Goal: Information Seeking & Learning: Check status

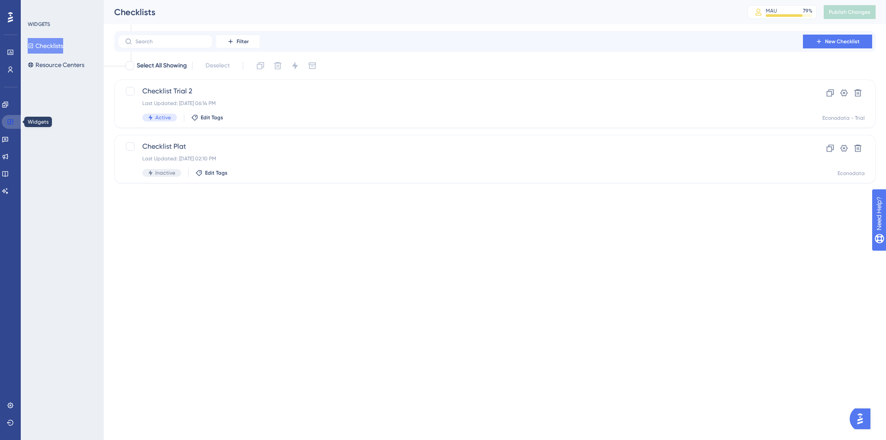
click at [16, 119] on link at bounding box center [12, 122] width 21 height 14
click at [9, 106] on icon at bounding box center [5, 104] width 7 height 7
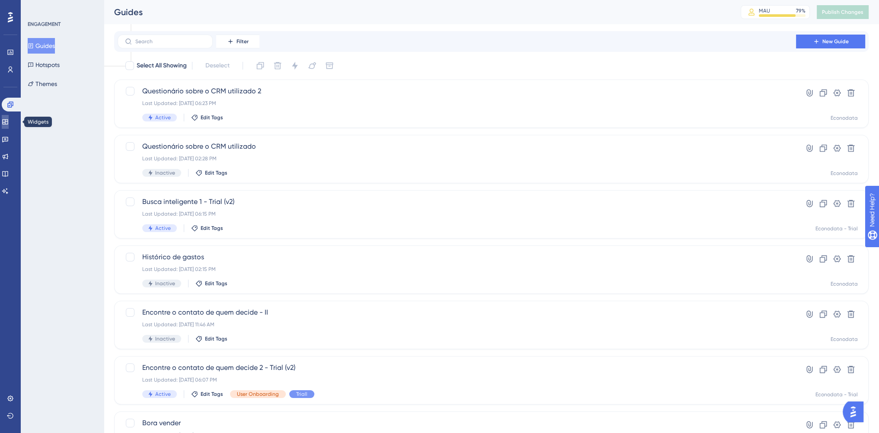
click at [9, 122] on icon at bounding box center [5, 121] width 7 height 7
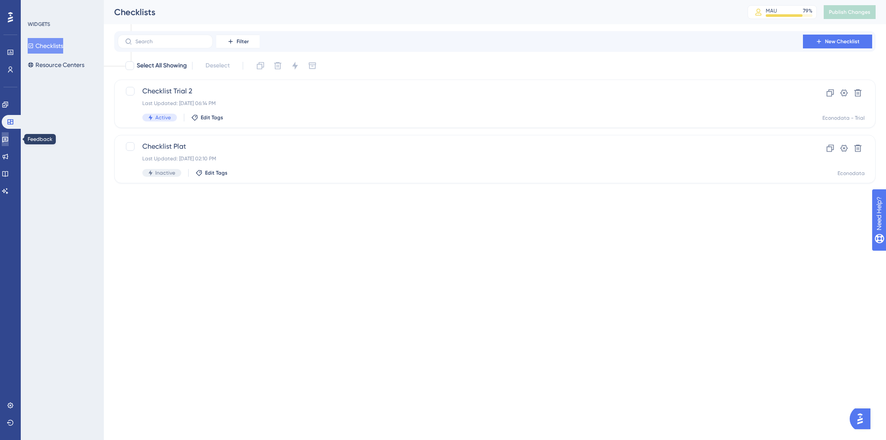
click at [8, 139] on icon at bounding box center [5, 140] width 6 height 6
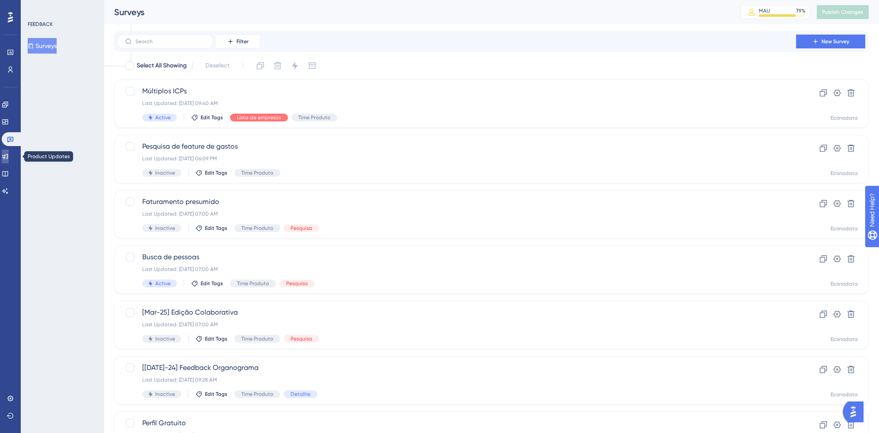
click at [9, 155] on icon at bounding box center [5, 156] width 7 height 7
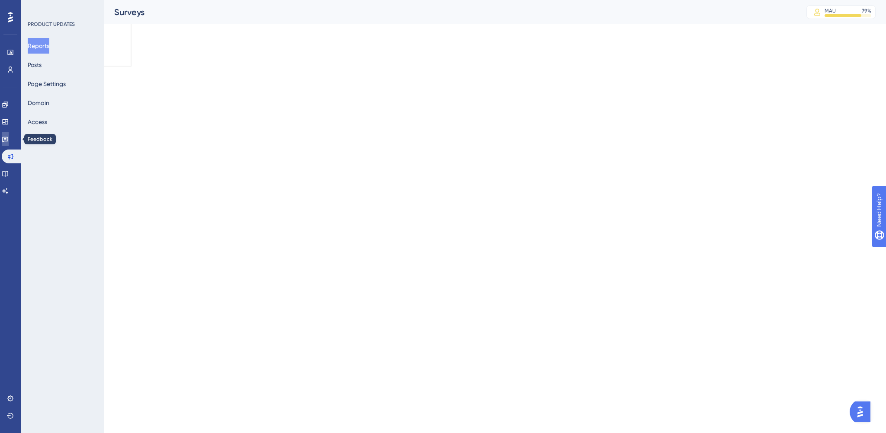
click at [9, 140] on icon at bounding box center [5, 139] width 7 height 7
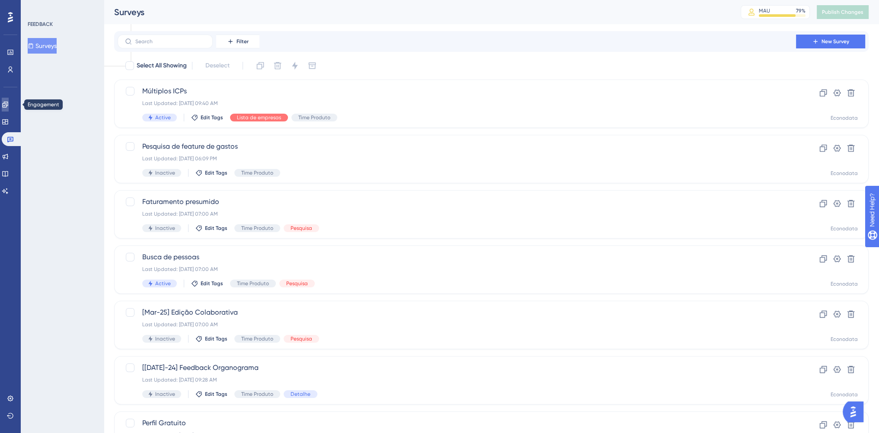
click at [8, 102] on icon at bounding box center [5, 105] width 6 height 6
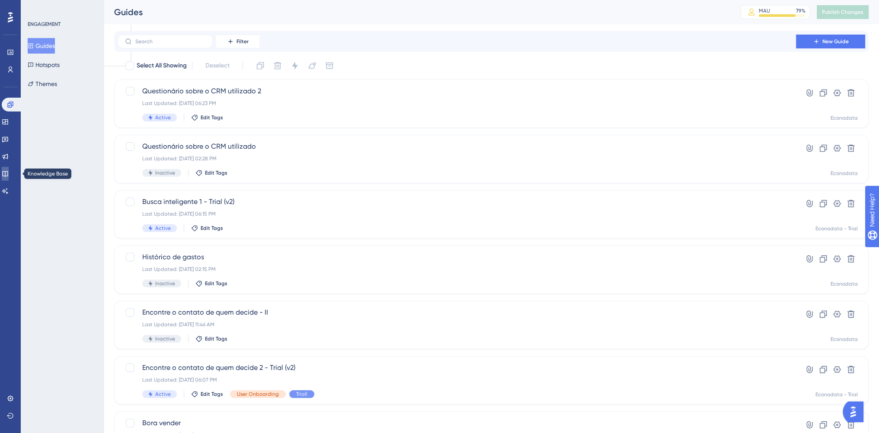
click at [9, 170] on icon at bounding box center [5, 173] width 7 height 7
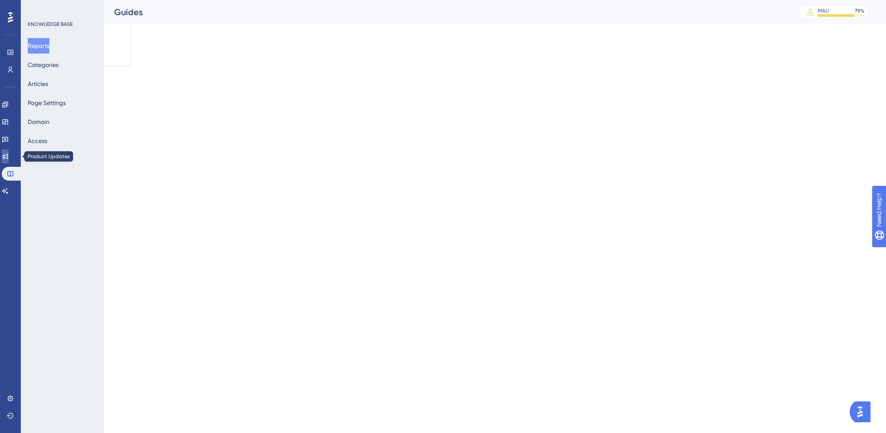
click at [9, 160] on link at bounding box center [5, 157] width 7 height 14
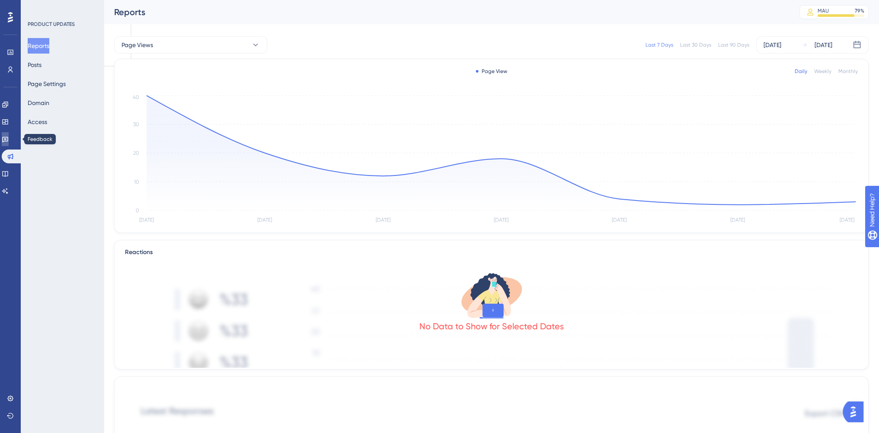
click at [8, 146] on link at bounding box center [5, 139] width 7 height 14
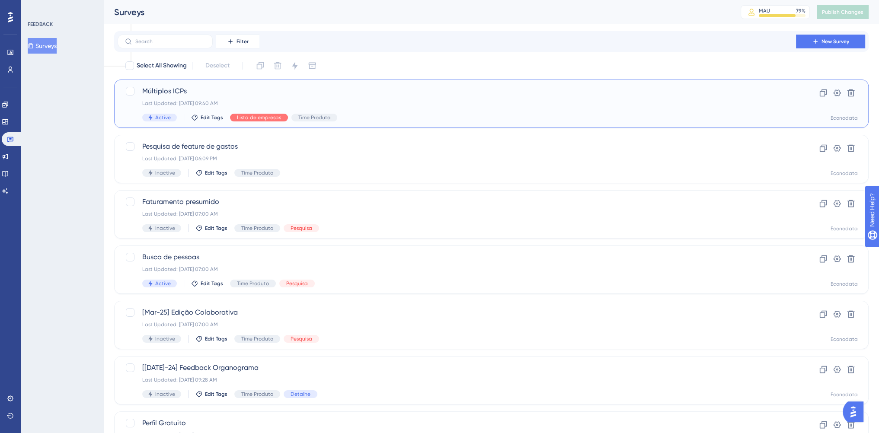
click at [416, 112] on div "Múltiplos ICPs Last Updated: [DATE] 09:40 AM Active Edit Tags Lista de empresas…" at bounding box center [456, 103] width 629 height 35
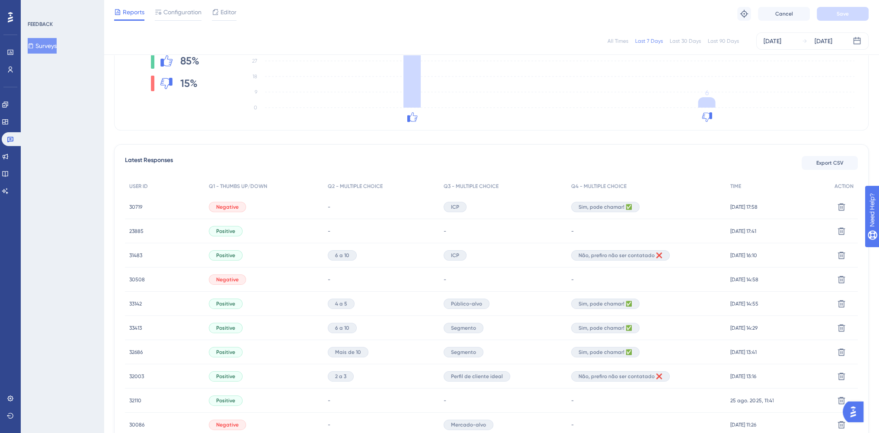
scroll to position [173, 0]
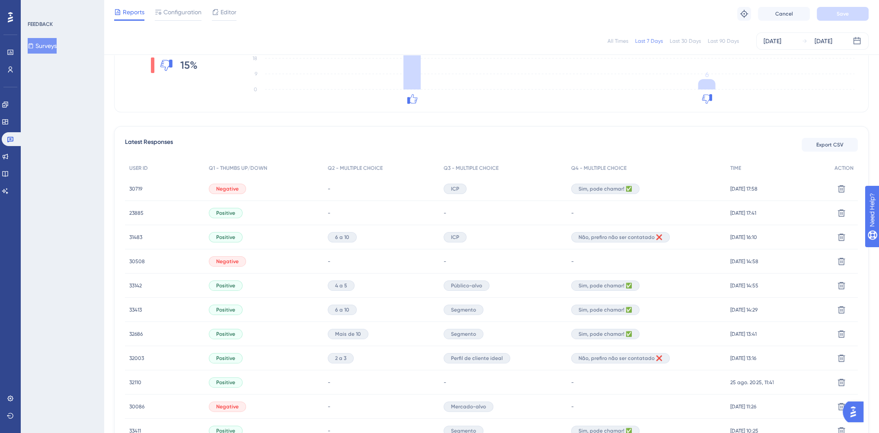
click at [129, 285] on div "33142 33142" at bounding box center [165, 286] width 80 height 24
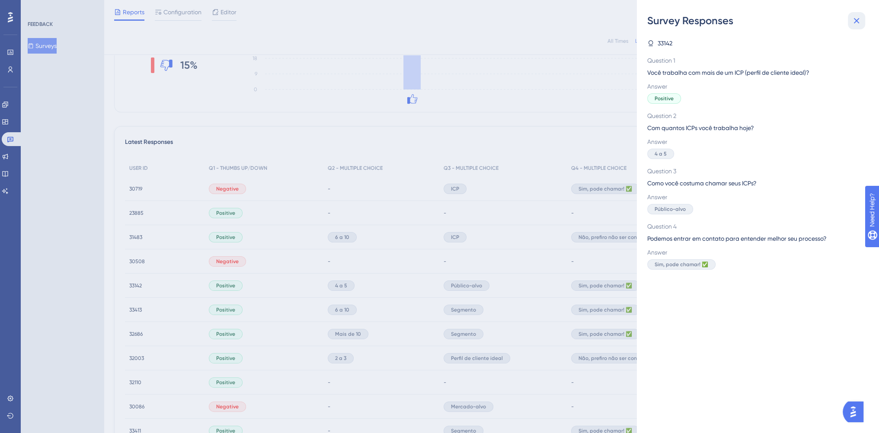
click at [861, 21] on icon at bounding box center [856, 21] width 10 height 10
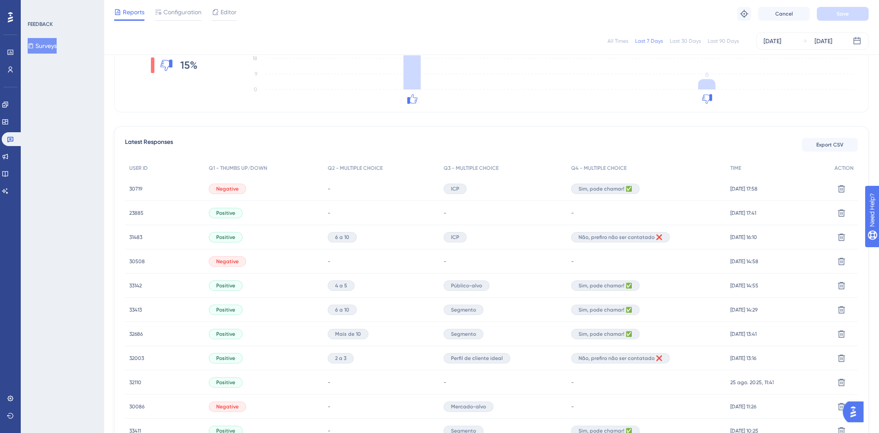
click at [134, 287] on span "33142" at bounding box center [135, 285] width 13 height 7
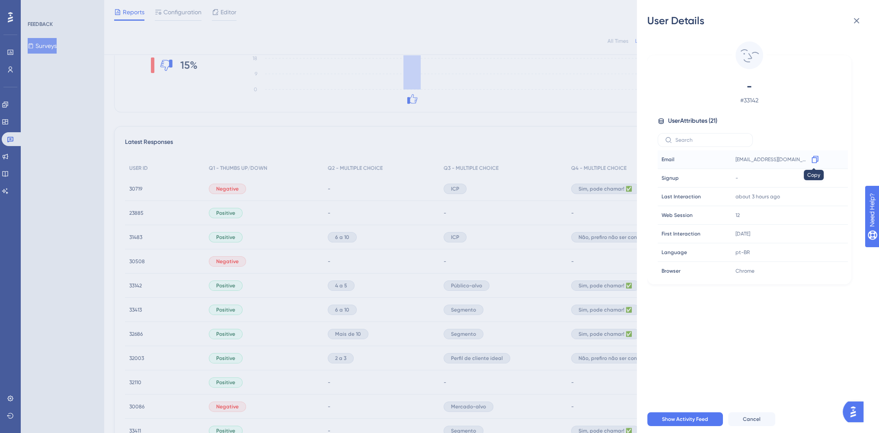
click at [815, 160] on icon at bounding box center [815, 159] width 9 height 9
click at [87, 298] on div "User Details - # 33142 User Attributes ( 21 ) Email Email [EMAIL_ADDRESS][DOMAI…" at bounding box center [439, 216] width 879 height 433
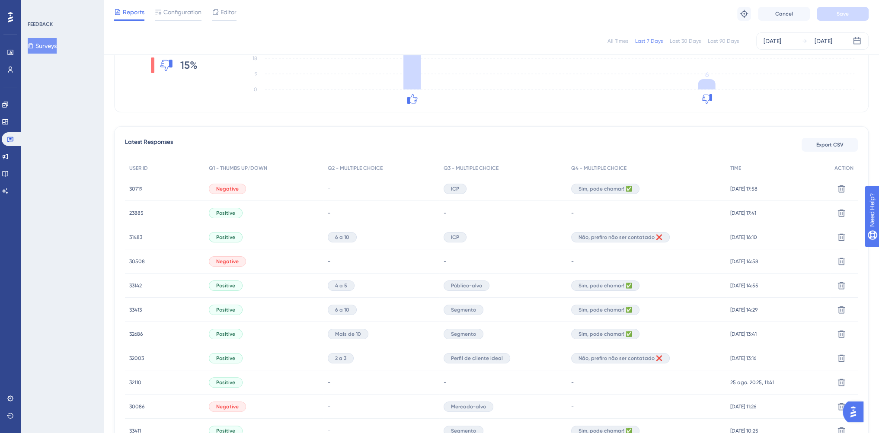
click at [134, 310] on span "33413" at bounding box center [135, 310] width 13 height 7
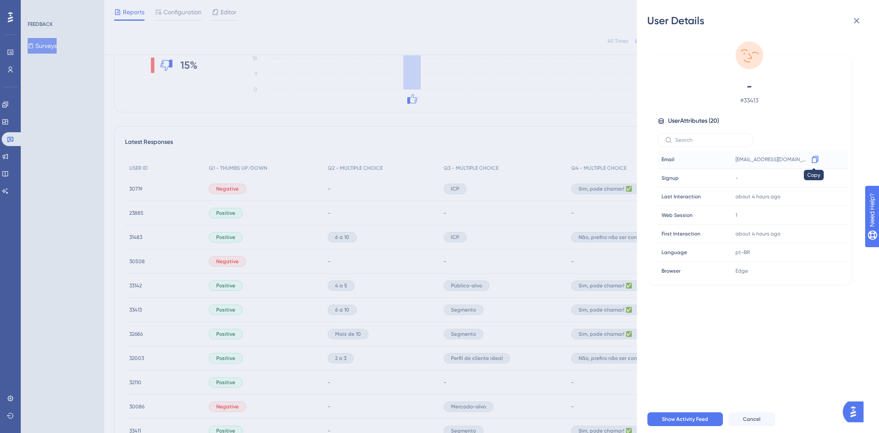
click at [815, 160] on icon at bounding box center [815, 159] width 6 height 7
click at [101, 270] on div "User Details - # 33413 User Attributes ( 20 ) Email Email [EMAIL_ADDRESS][DOMAI…" at bounding box center [439, 216] width 879 height 433
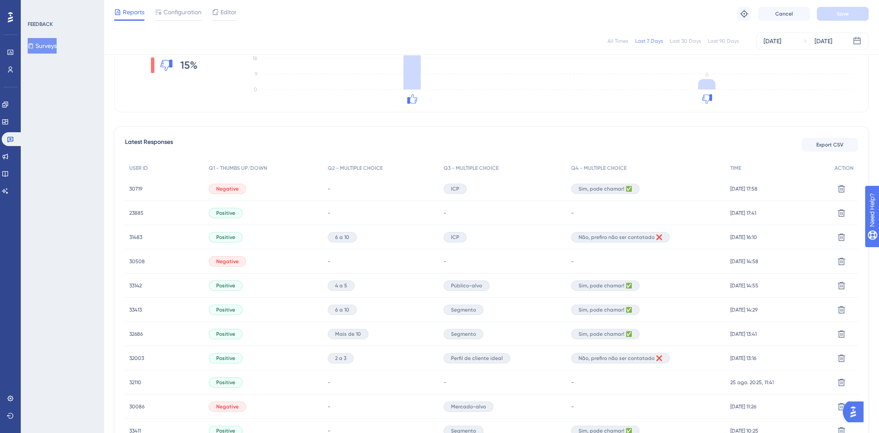
click at [138, 332] on span "32686" at bounding box center [135, 334] width 13 height 7
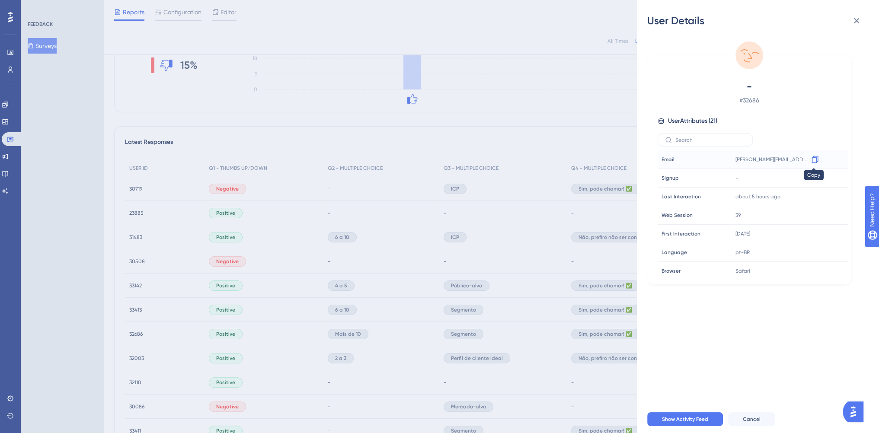
click at [816, 161] on icon at bounding box center [815, 159] width 9 height 9
click at [143, 358] on div "User Details - # 32686 User Attributes ( 21 ) Email Email [PERSON_NAME][EMAIL_A…" at bounding box center [439, 216] width 879 height 433
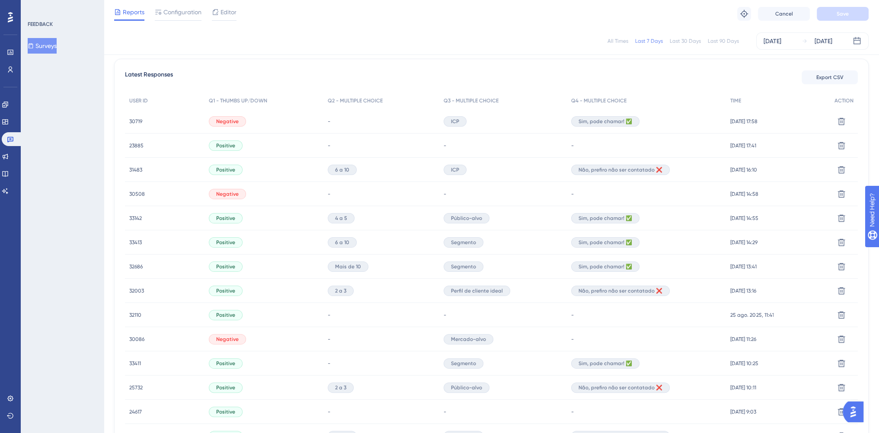
scroll to position [259, 0]
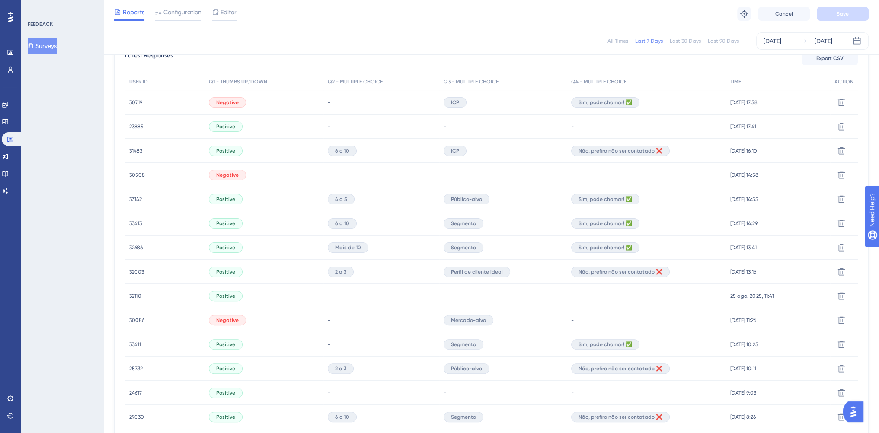
click at [138, 344] on span "33411" at bounding box center [135, 344] width 12 height 7
